Goal: Task Accomplishment & Management: Use online tool/utility

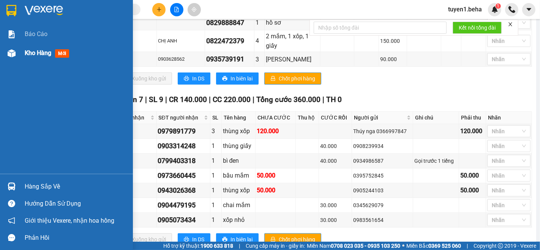
click at [32, 52] on span "Kho hàng" at bounding box center [38, 52] width 27 height 7
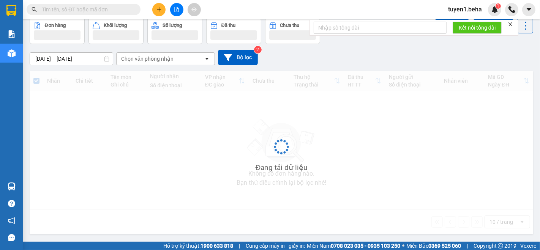
scroll to position [35, 0]
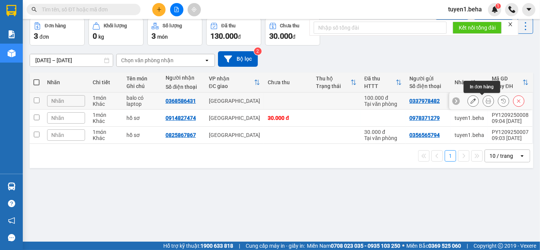
click at [483, 101] on button at bounding box center [488, 101] width 11 height 13
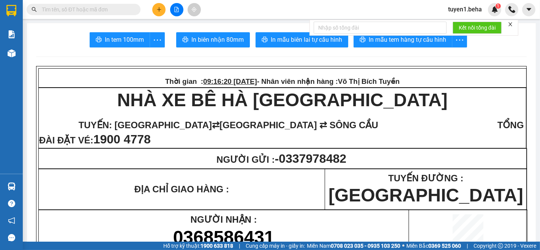
click at [511, 23] on icon "close" at bounding box center [509, 24] width 5 height 5
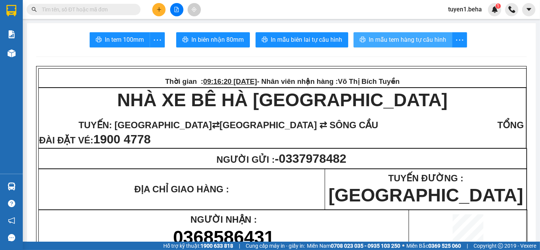
click at [419, 43] on span "In mẫu tem hàng tự cấu hình" at bounding box center [407, 39] width 77 height 9
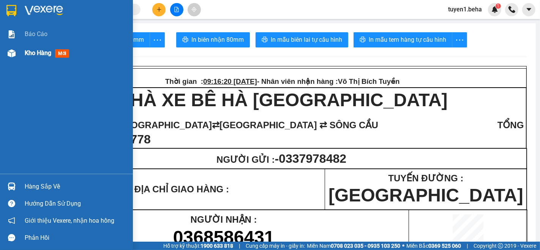
click at [40, 49] on span "Kho hàng" at bounding box center [38, 52] width 27 height 7
